Goal: Task Accomplishment & Management: Use online tool/utility

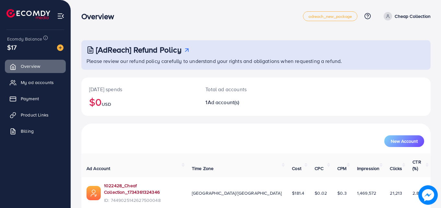
click at [144, 182] on link "1022428_Cheaf Collection_1734361324346" at bounding box center [143, 188] width 78 height 13
click at [35, 113] on span "Product Links" at bounding box center [36, 115] width 28 height 6
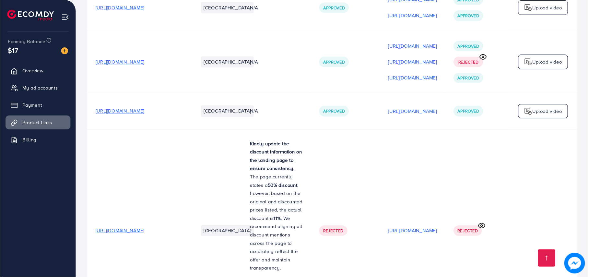
scroll to position [1390, 0]
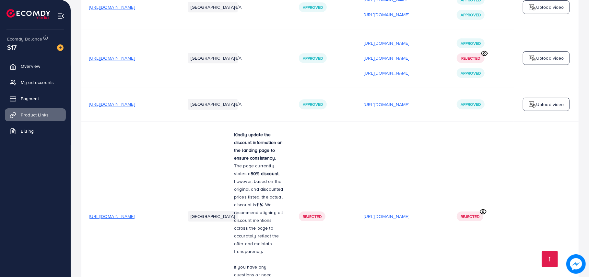
drag, startPoint x: 389, startPoint y: 3, endPoint x: 208, endPoint y: 146, distance: 230.4
click at [208, 146] on td "[GEOGRAPHIC_DATA]" at bounding box center [202, 216] width 49 height 190
click at [410, 39] on p "[URL][DOMAIN_NAME]" at bounding box center [387, 43] width 46 height 8
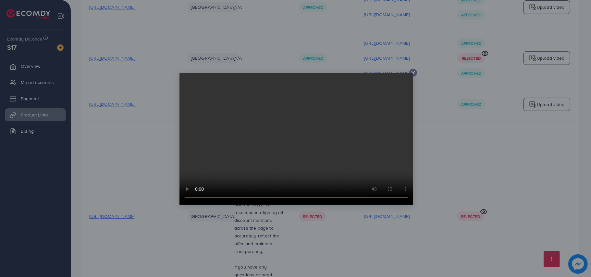
click at [413, 73] on icon at bounding box center [412, 72] width 5 height 5
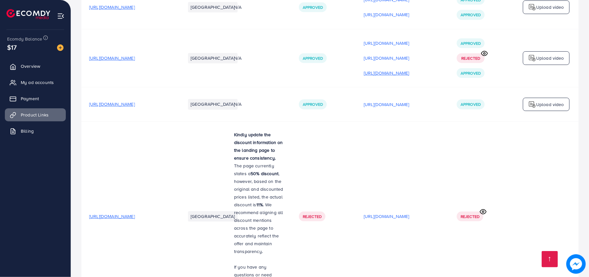
click at [410, 71] on p "[URL][DOMAIN_NAME]" at bounding box center [387, 73] width 46 height 8
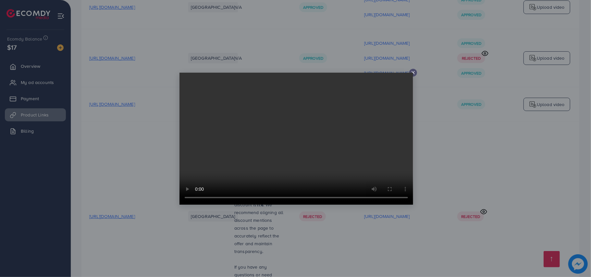
click at [413, 73] on line at bounding box center [413, 72] width 3 height 3
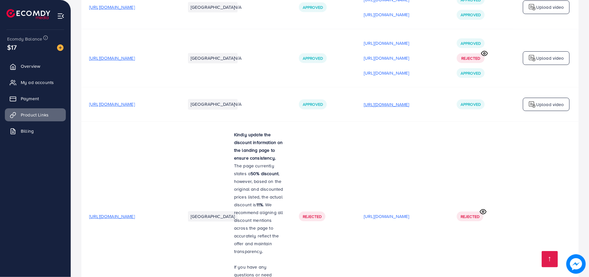
click at [393, 102] on p "[URL][DOMAIN_NAME]" at bounding box center [387, 105] width 46 height 8
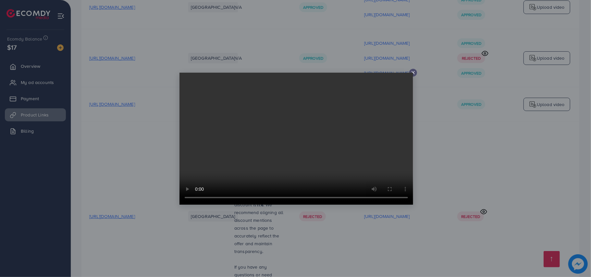
click at [413, 73] on video at bounding box center [296, 139] width 234 height 132
click at [413, 74] on icon at bounding box center [412, 72] width 5 height 5
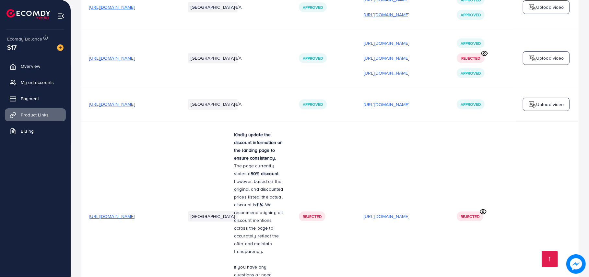
click at [410, 12] on p "[URL][DOMAIN_NAME]" at bounding box center [387, 15] width 46 height 8
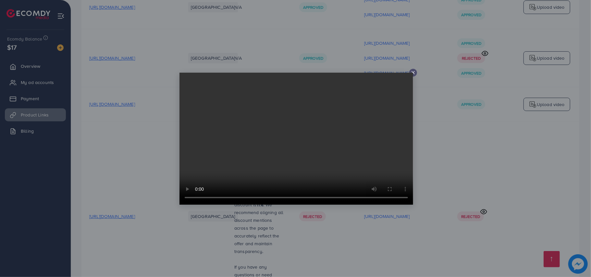
click at [414, 73] on icon at bounding box center [412, 72] width 5 height 5
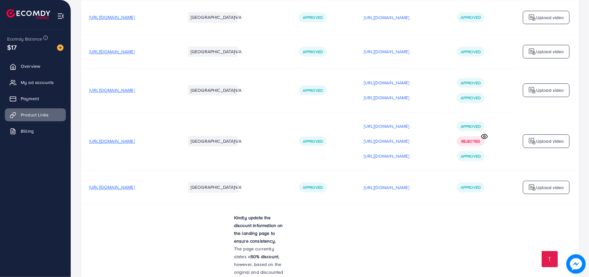
scroll to position [1296, 0]
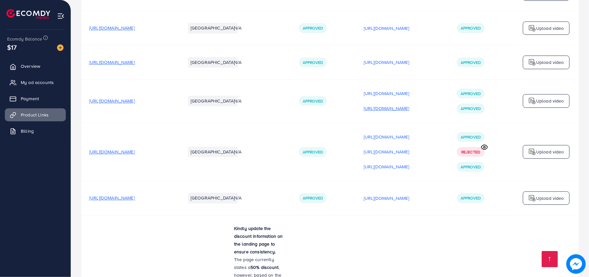
click at [410, 108] on p "[URL][DOMAIN_NAME]" at bounding box center [387, 108] width 46 height 8
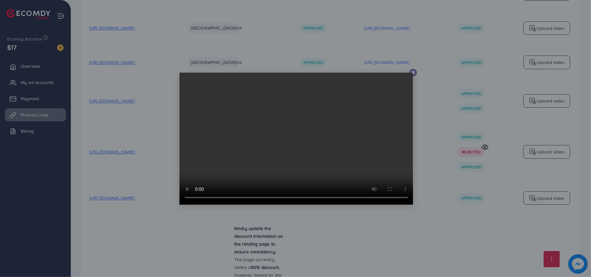
click at [412, 70] on icon at bounding box center [412, 72] width 5 height 5
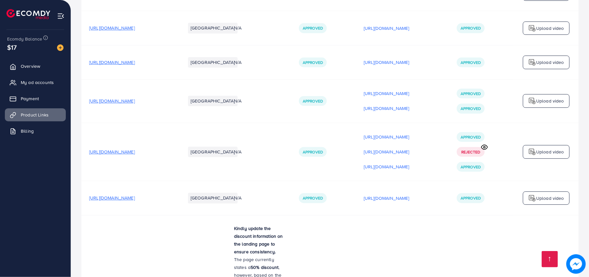
click at [135, 149] on span "[URL][DOMAIN_NAME]" at bounding box center [112, 152] width 46 height 6
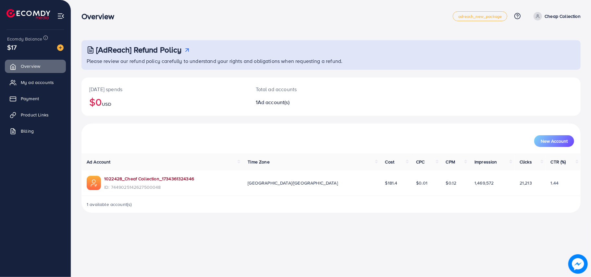
click at [163, 178] on link "1022428_Cheaf Collection_1734361324346" at bounding box center [149, 178] width 90 height 6
